Goal: Connect with others

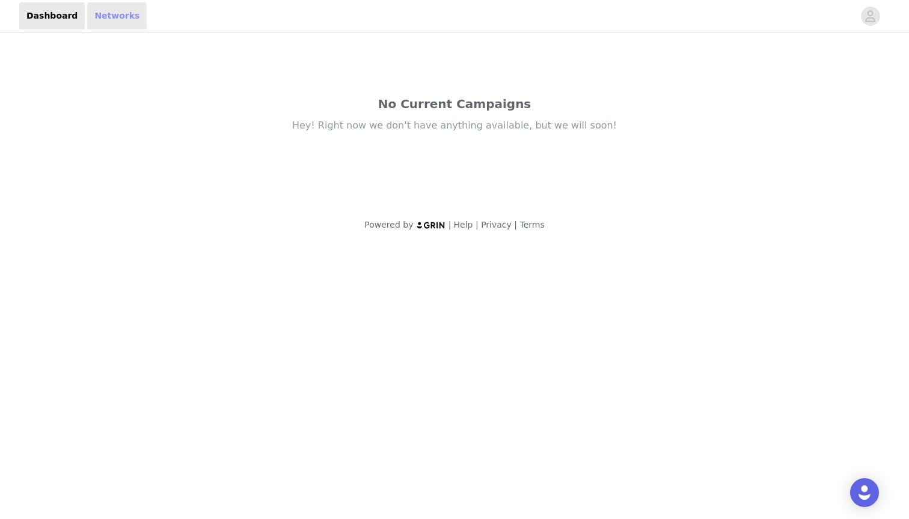
click at [116, 21] on link "Networks" at bounding box center [116, 15] width 59 height 27
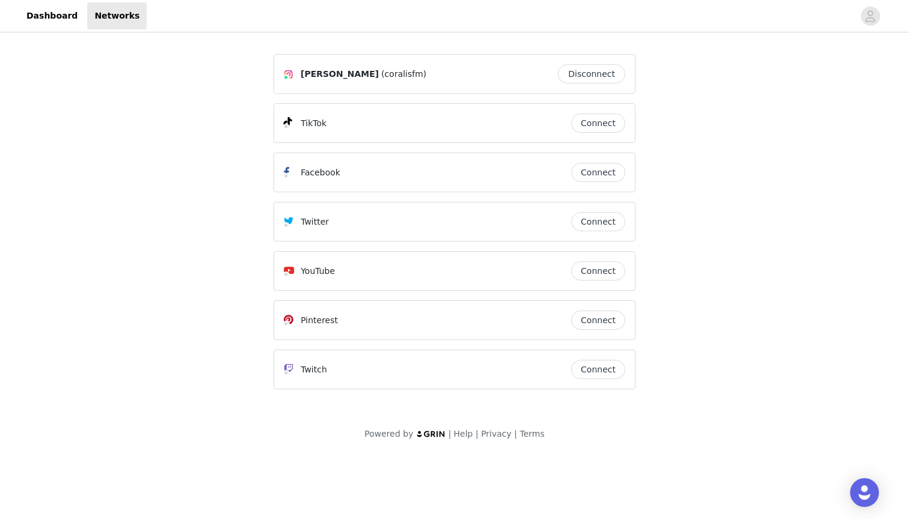
click at [605, 319] on button "Connect" at bounding box center [598, 320] width 54 height 19
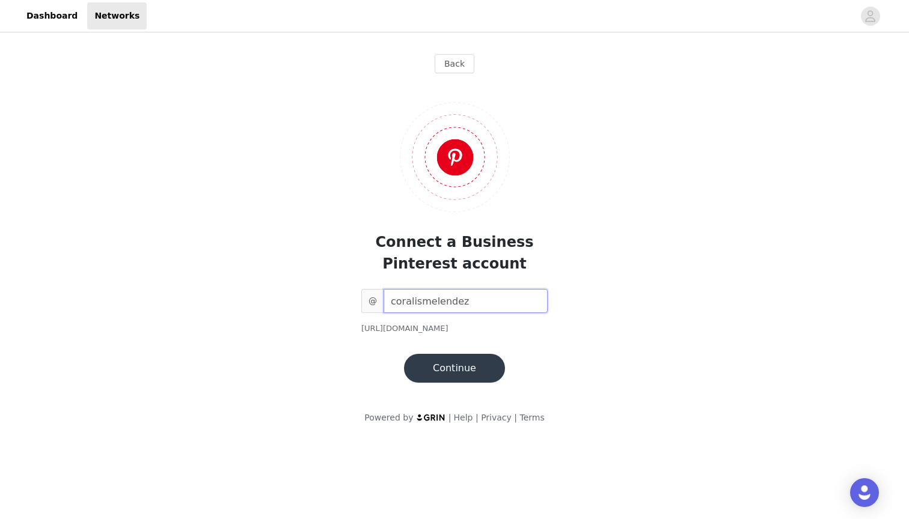
type input "coralismelendez"
click at [471, 367] on button "Continue" at bounding box center [454, 368] width 101 height 29
click at [457, 368] on button "Continue" at bounding box center [454, 368] width 101 height 29
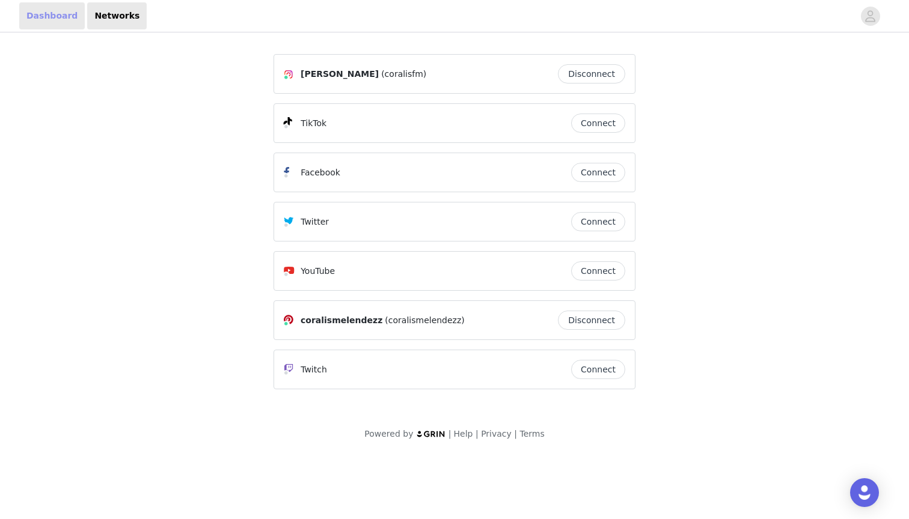
click at [61, 18] on link "Dashboard" at bounding box center [52, 15] width 66 height 27
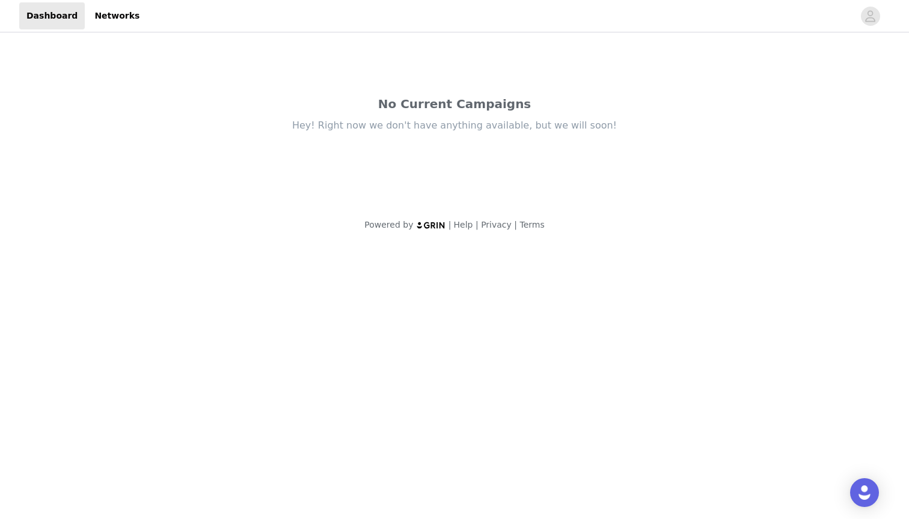
click at [793, 1] on header "Dashboard Networks" at bounding box center [454, 16] width 909 height 32
